Goal: Check status: Check status

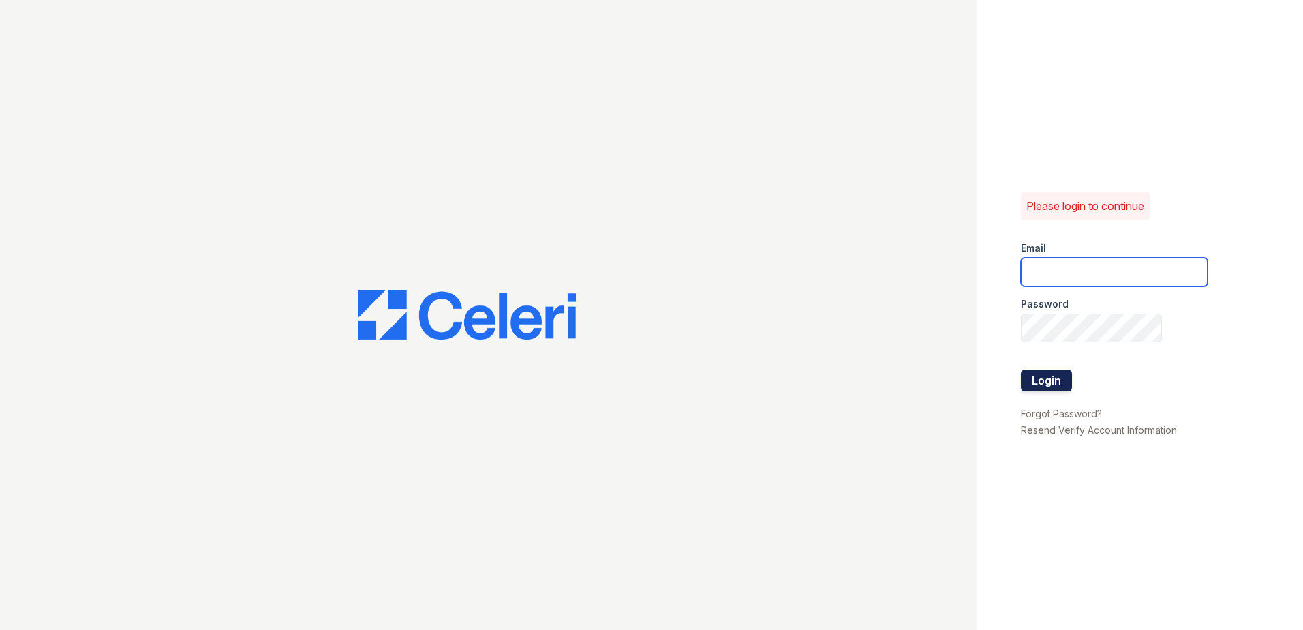
type input "[EMAIL_ADDRESS][DOMAIN_NAME]"
click at [1053, 378] on button "Login" at bounding box center [1046, 380] width 51 height 22
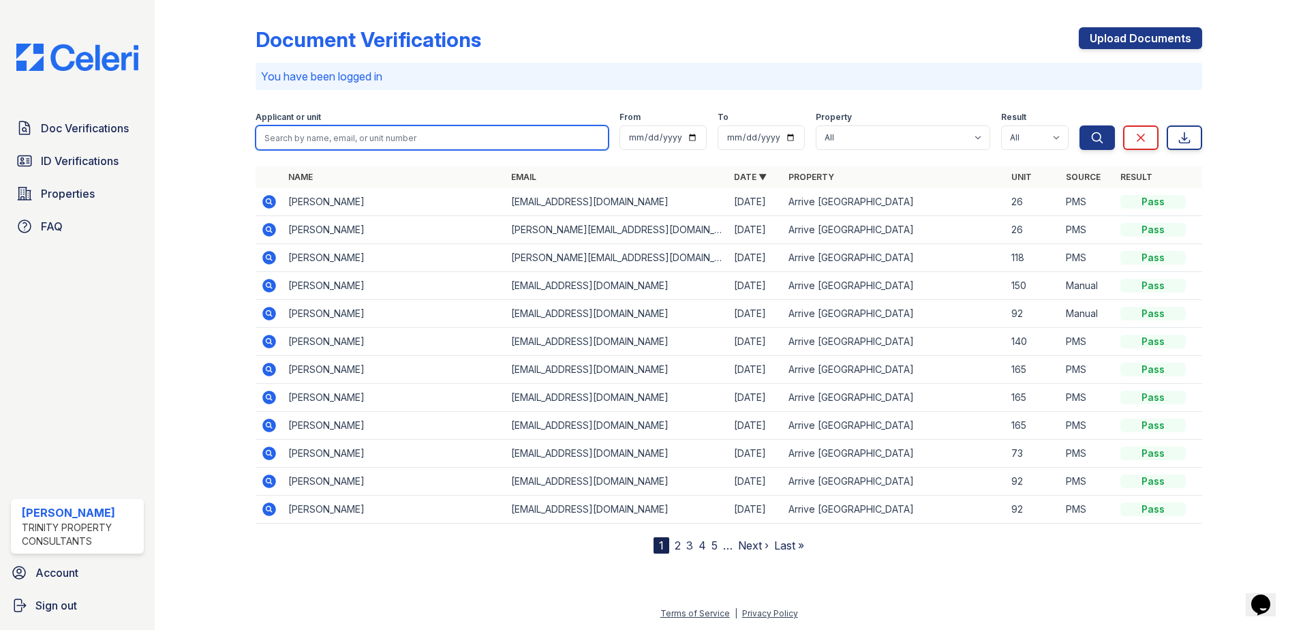
click at [376, 134] on input "search" at bounding box center [432, 137] width 353 height 25
type input "angela"
click at [1080, 125] on button "Search" at bounding box center [1097, 137] width 35 height 25
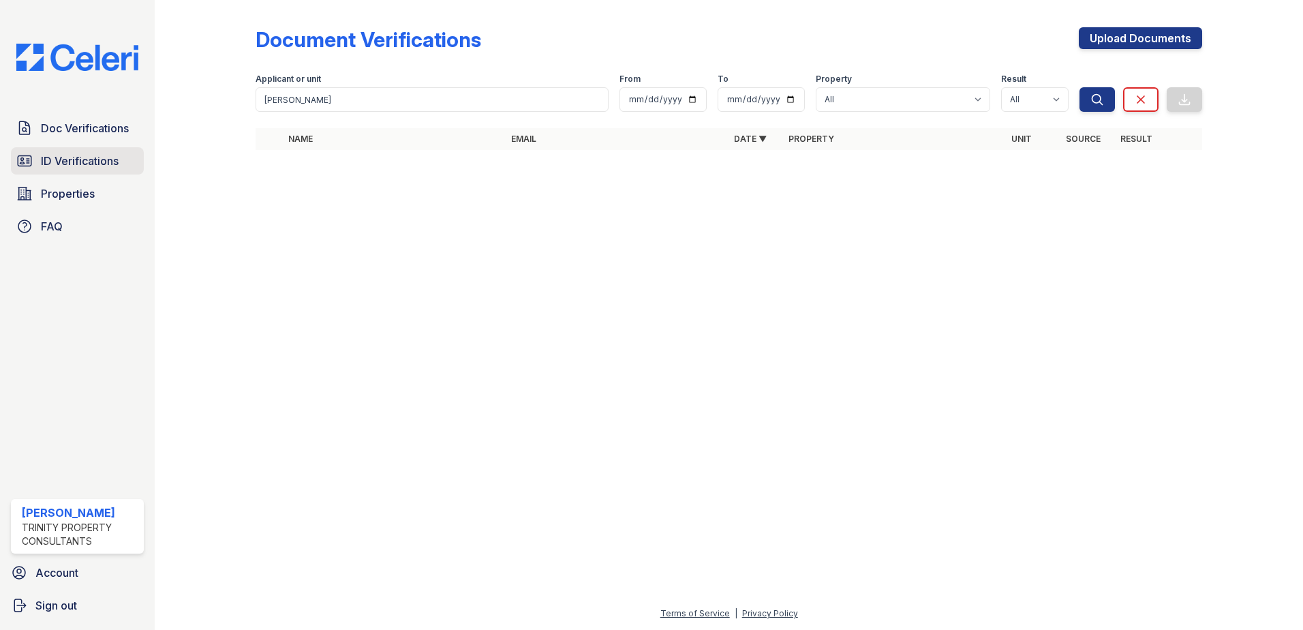
click at [79, 163] on span "ID Verifications" at bounding box center [80, 161] width 78 height 16
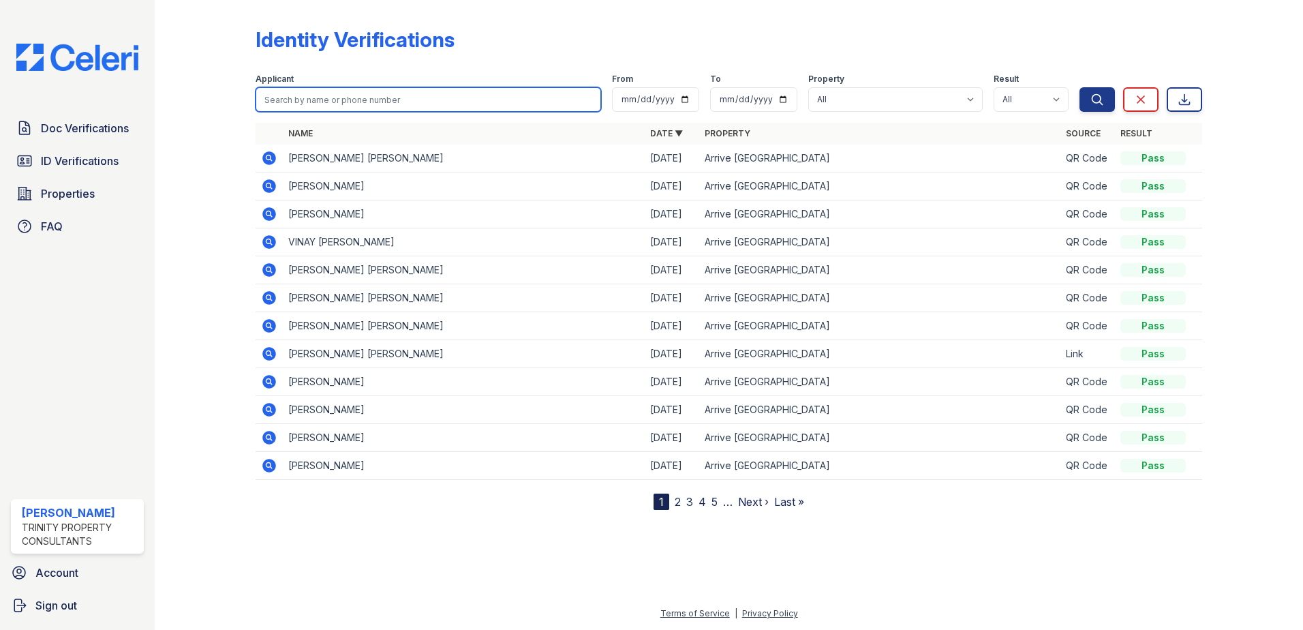
click at [322, 94] on input "search" at bounding box center [429, 99] width 346 height 25
type input "incera"
click at [1080, 87] on button "Search" at bounding box center [1097, 99] width 35 height 25
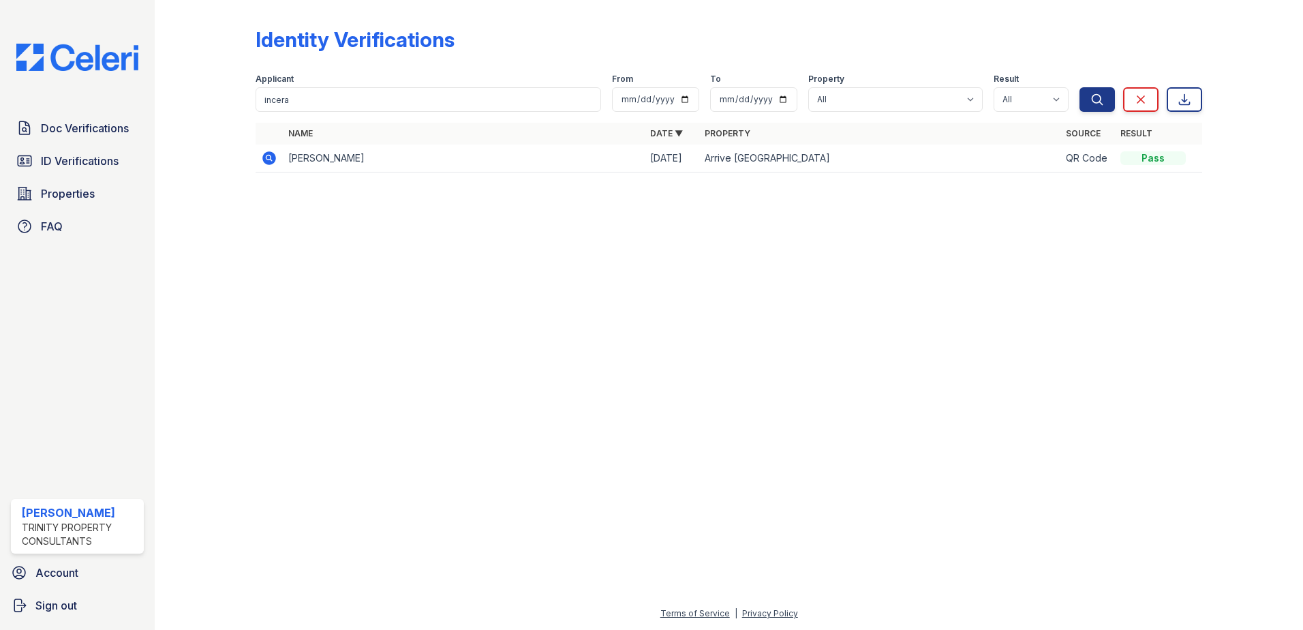
click at [271, 158] on icon at bounding box center [269, 158] width 16 height 16
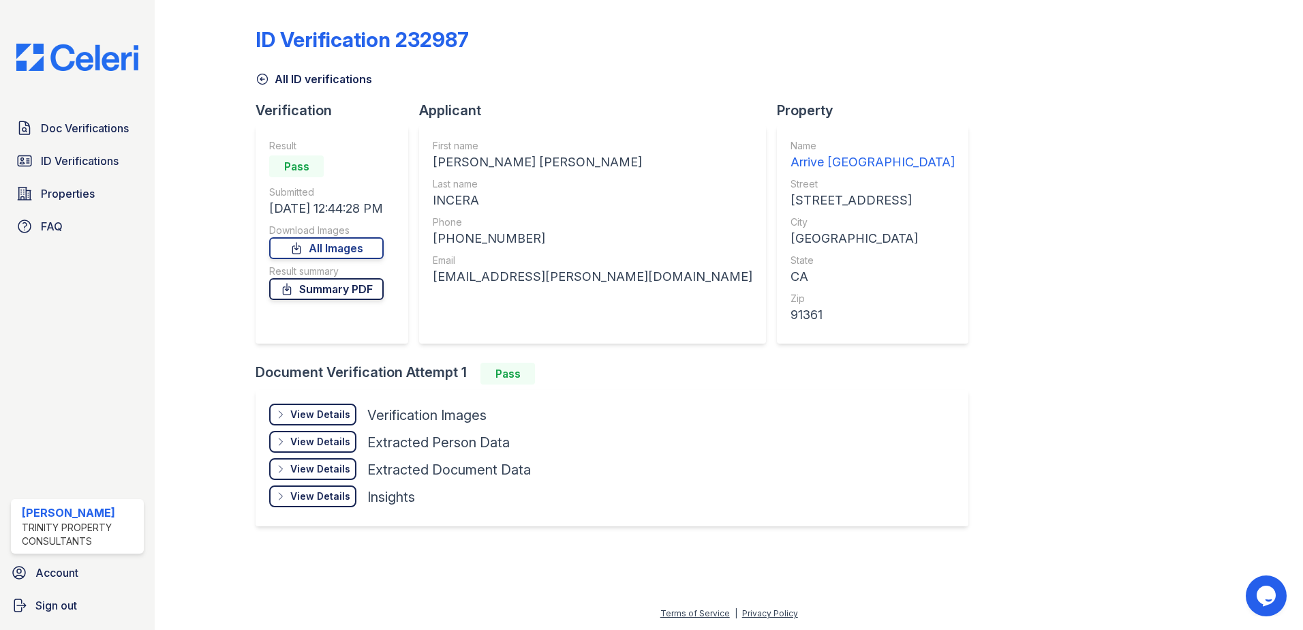
click at [372, 299] on link "Summary PDF" at bounding box center [326, 289] width 115 height 22
